Goal: Task Accomplishment & Management: Use online tool/utility

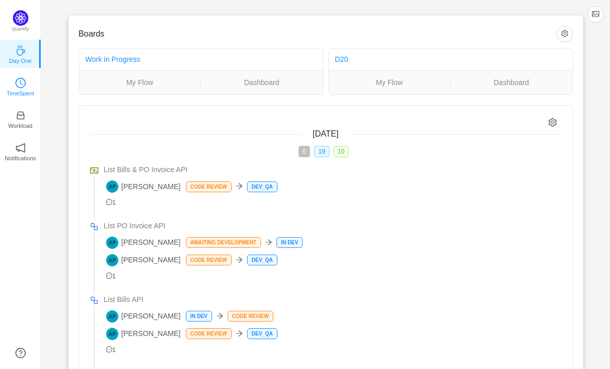
click at [18, 82] on icon "icon: clock-circle" at bounding box center [20, 83] width 10 height 10
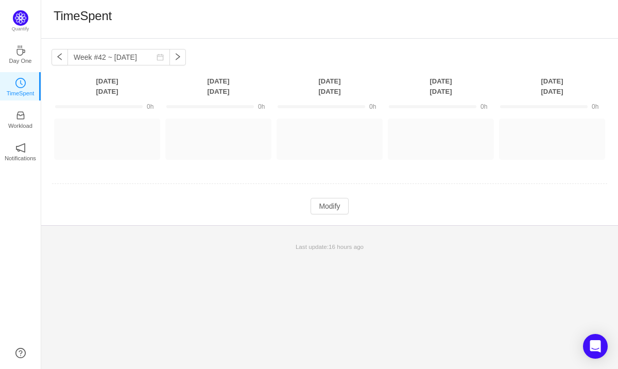
click at [206, 285] on div "Week #42 ~ [DATE] You have reached free plan limit. Upgrade [DATE] [DATE] [DATE…" at bounding box center [329, 204] width 577 height 330
click at [250, 14] on div "TimeSpent" at bounding box center [330, 19] width 552 height 22
click at [160, 286] on div "Week #42 ~ [DATE] You have reached free plan limit. Upgrade [DATE] [DATE] [DATE…" at bounding box center [329, 204] width 577 height 330
click at [331, 210] on button "Modify" at bounding box center [330, 206] width 38 height 16
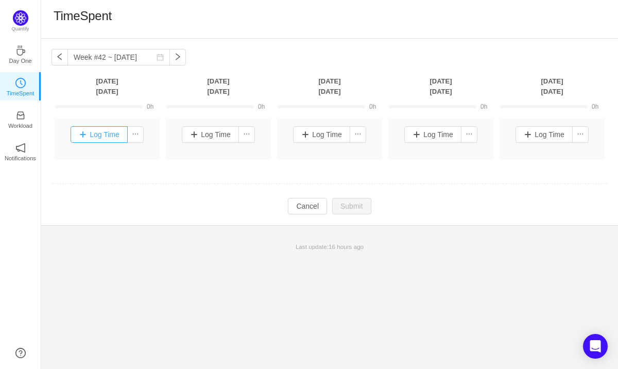
click at [106, 133] on button "Log Time" at bounding box center [99, 134] width 57 height 16
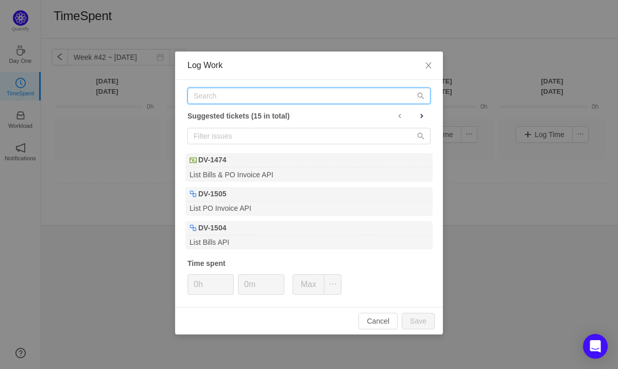
click at [226, 94] on input "text" at bounding box center [308, 96] width 243 height 16
paste input "DV-1474"
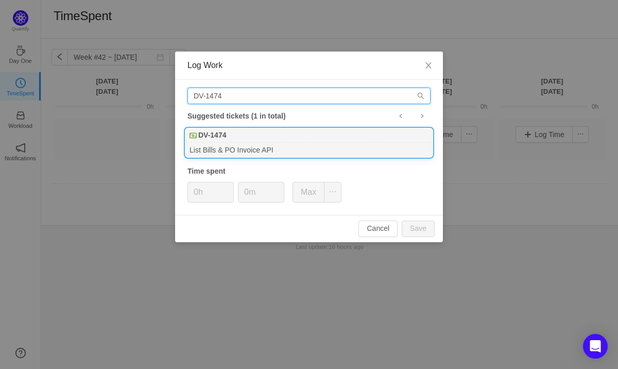
type input "DV-1474"
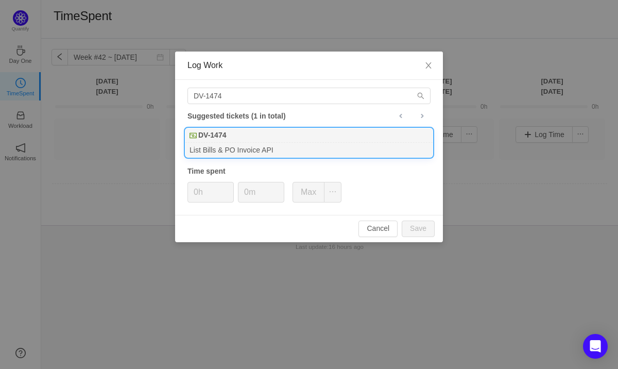
click at [277, 136] on div "DV-1474" at bounding box center [308, 135] width 247 height 14
click at [414, 228] on button "Save" at bounding box center [418, 228] width 33 height 16
type input "0h"
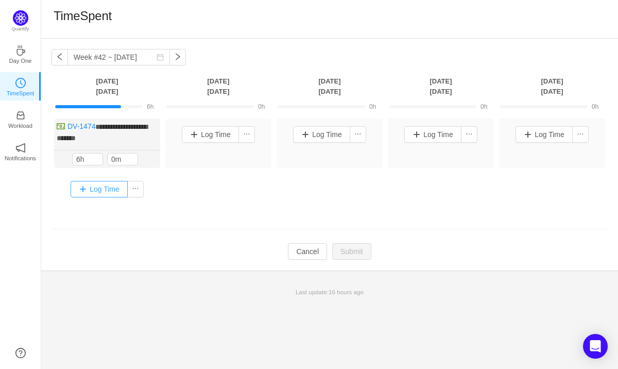
click at [100, 190] on button "Log Time" at bounding box center [99, 189] width 57 height 16
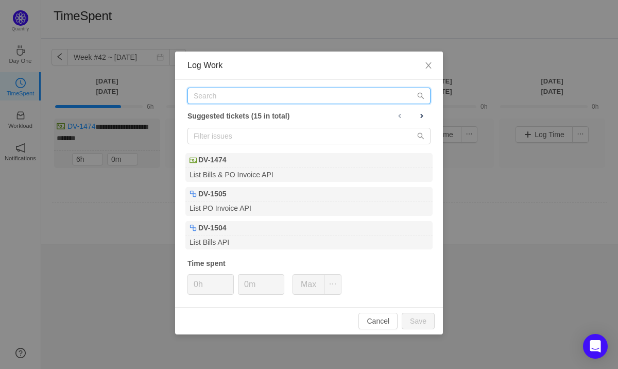
click at [227, 100] on input "text" at bounding box center [308, 96] width 243 height 16
paste input "DV-1474"
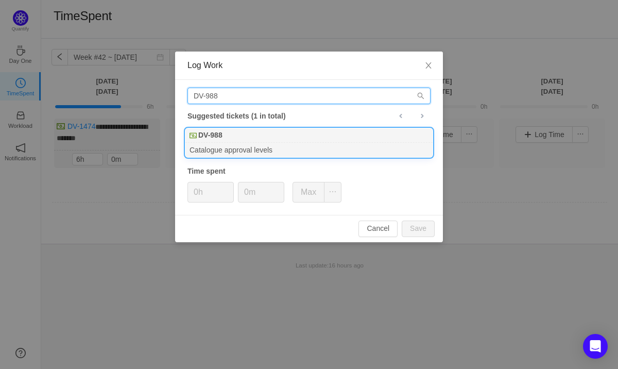
type input "DV-988"
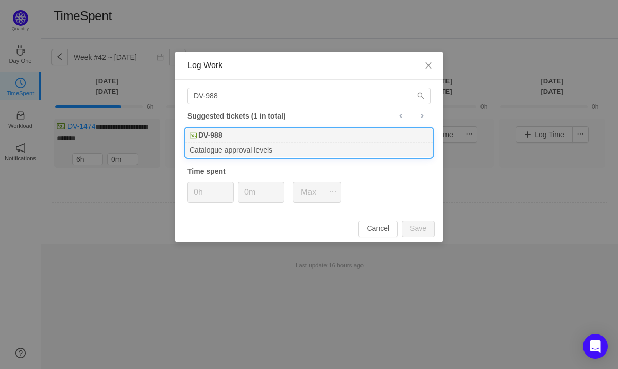
click at [250, 142] on div "DV-988" at bounding box center [308, 135] width 247 height 14
click at [414, 228] on button "Save" at bounding box center [418, 228] width 33 height 16
type input "0h"
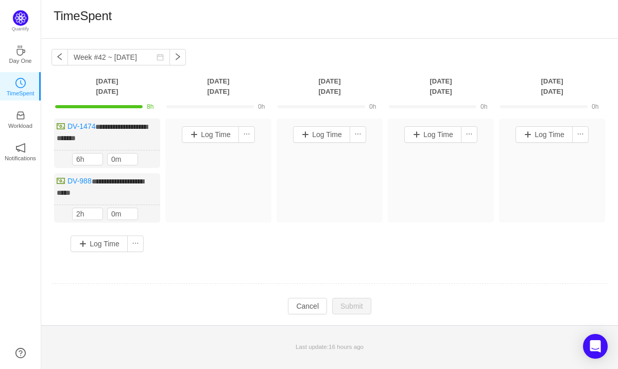
click at [195, 281] on td at bounding box center [329, 284] width 556 height 26
click at [242, 261] on td "**********" at bounding box center [329, 193] width 556 height 156
